Goal: Task Accomplishment & Management: Complete application form

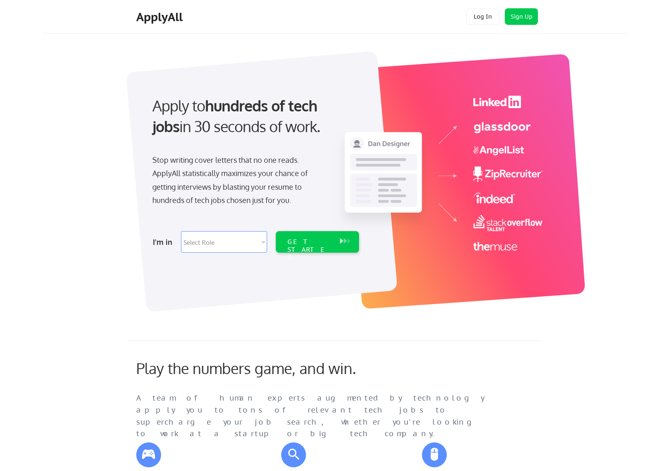
click at [260, 241] on select "Select Role Software Engineering Product Management Customer Success Sales UI/U…" at bounding box center [224, 242] width 86 height 22
select select ""hr_recruiting""
click at [181, 231] on select "Select Role Software Engineering Product Management Customer Success Sales UI/U…" at bounding box center [224, 242] width 86 height 22
select select ""hr_recruiting""
click at [310, 243] on div "GET STARTED" at bounding box center [309, 250] width 44 height 24
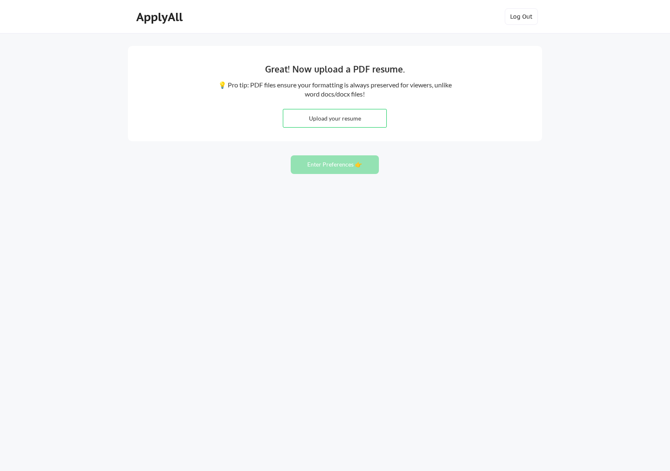
click at [332, 117] on input "file" at bounding box center [334, 118] width 103 height 18
type input "C:\fakepath\paige blake resume 9.25.pdf"
click at [332, 166] on button "Enter Preferences 👉" at bounding box center [335, 164] width 88 height 19
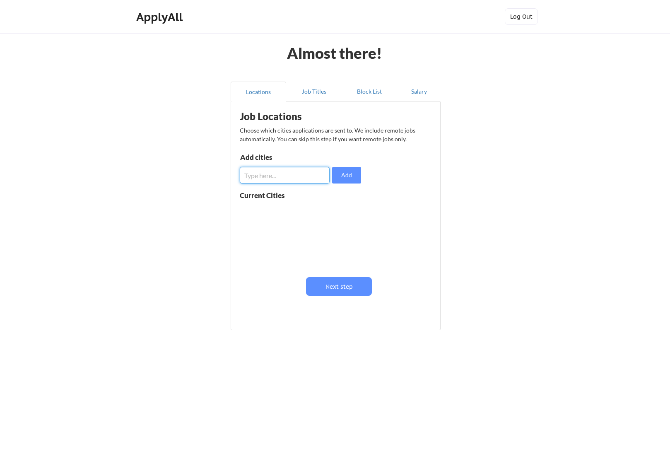
click at [258, 177] on input "input" at bounding box center [285, 175] width 90 height 17
type input "[GEOGRAPHIC_DATA], [GEOGRAPHIC_DATA]"
click at [351, 175] on button "Add" at bounding box center [346, 175] width 29 height 17
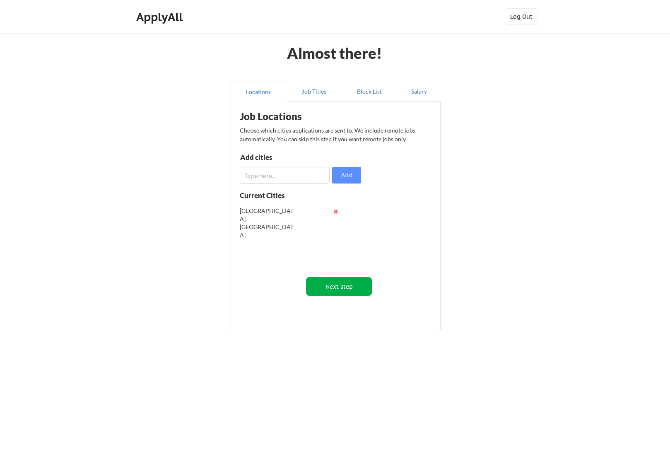
click at [340, 286] on button "Next step" at bounding box center [339, 286] width 66 height 19
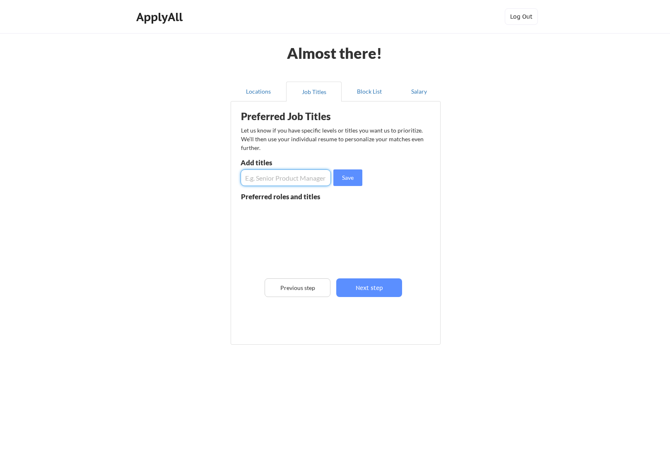
click at [280, 178] on input "input" at bounding box center [286, 177] width 90 height 17
type input "HRBP"
drag, startPoint x: 349, startPoint y: 179, endPoint x: 323, endPoint y: 179, distance: 26.5
click at [349, 179] on button "Save" at bounding box center [347, 177] width 29 height 17
click at [280, 181] on input "input" at bounding box center [286, 177] width 90 height 17
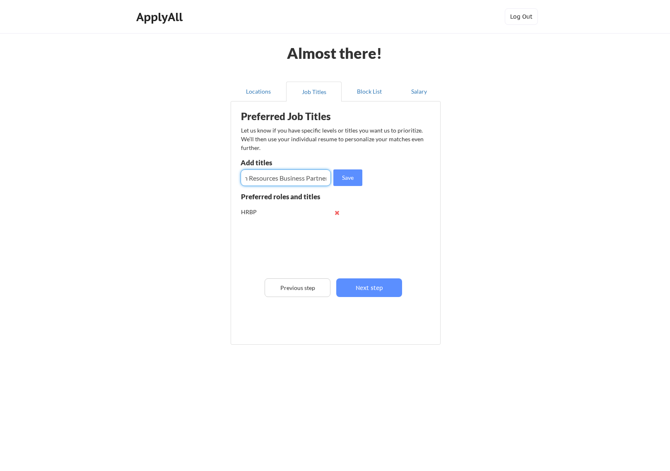
scroll to position [0, 22]
type input "Human Resources Business Partner"
click at [356, 181] on button "Save" at bounding box center [347, 177] width 29 height 17
click at [275, 179] on input "input" at bounding box center [286, 177] width 90 height 17
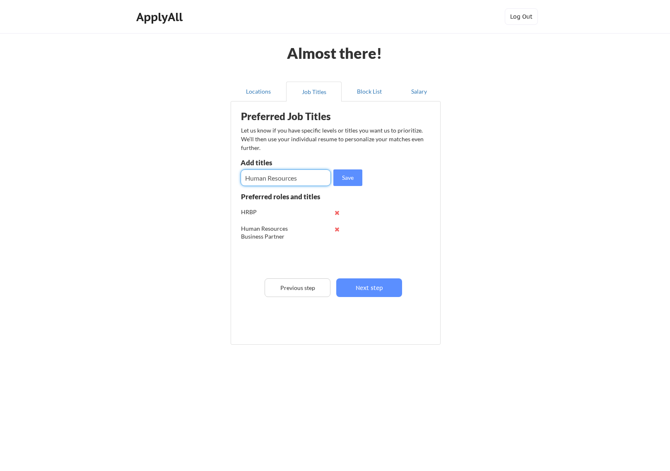
click at [246, 178] on input "input" at bounding box center [286, 177] width 90 height 17
type input "Director, Human Resources"
click at [346, 177] on button "Save" at bounding box center [347, 177] width 29 height 17
click at [253, 177] on input "input" at bounding box center [286, 177] width 90 height 17
type input "VP, Human Resources"
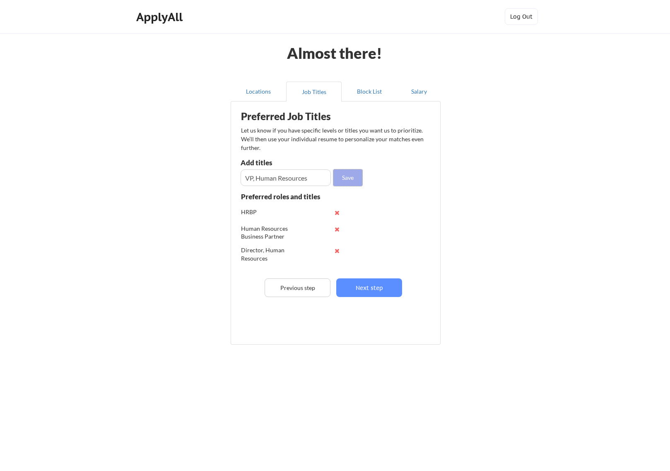
click at [348, 182] on button "Save" at bounding box center [347, 177] width 29 height 17
